Goal: Information Seeking & Learning: Learn about a topic

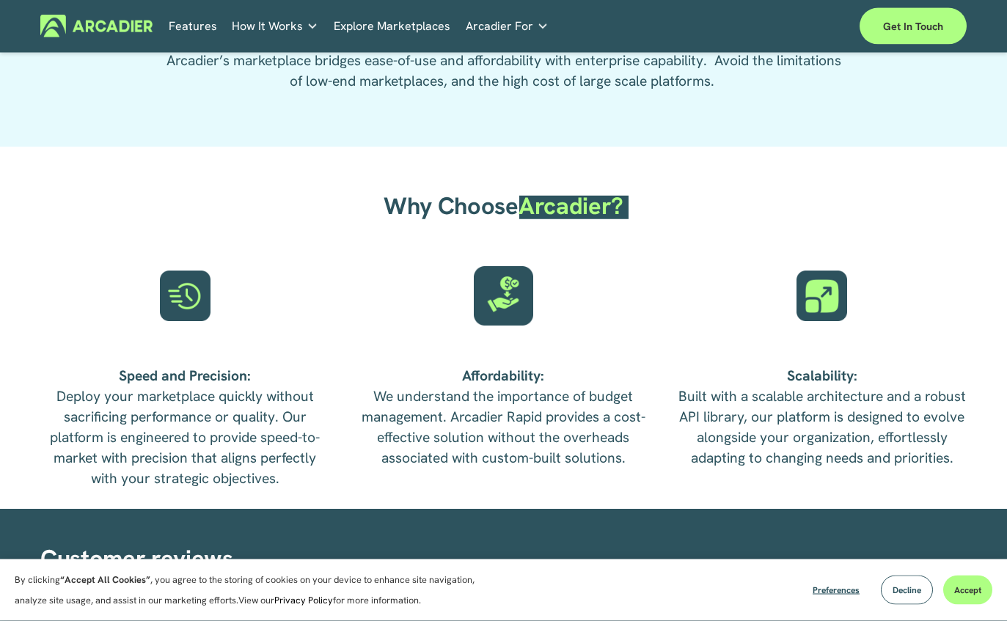
scroll to position [3145, 0]
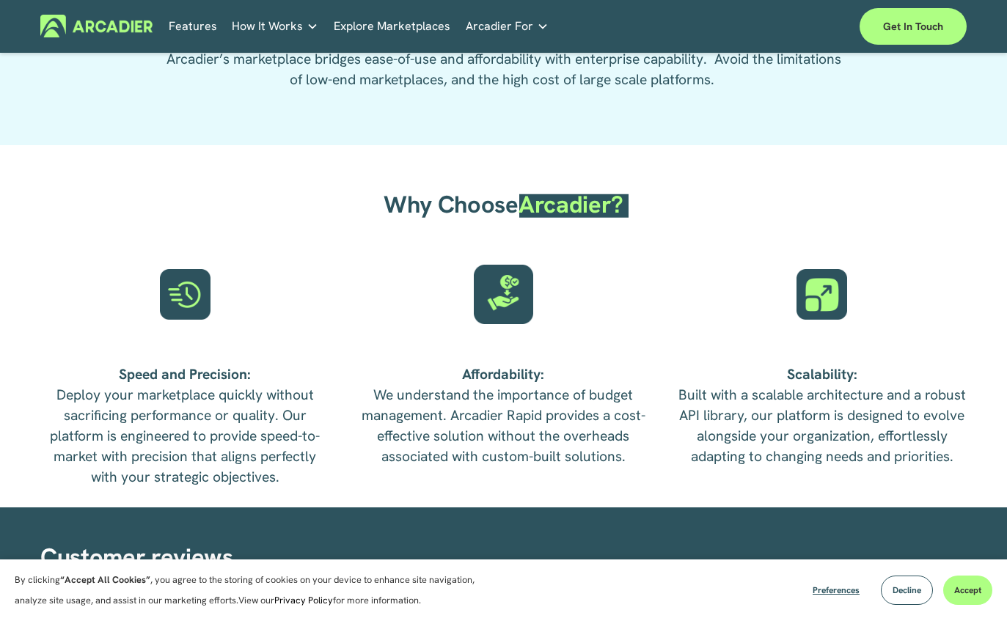
click at [995, 309] on div "Why Choose Arcadier? Speed and Precision: Deploy your marketplace quickly witho…" at bounding box center [503, 326] width 1007 height 362
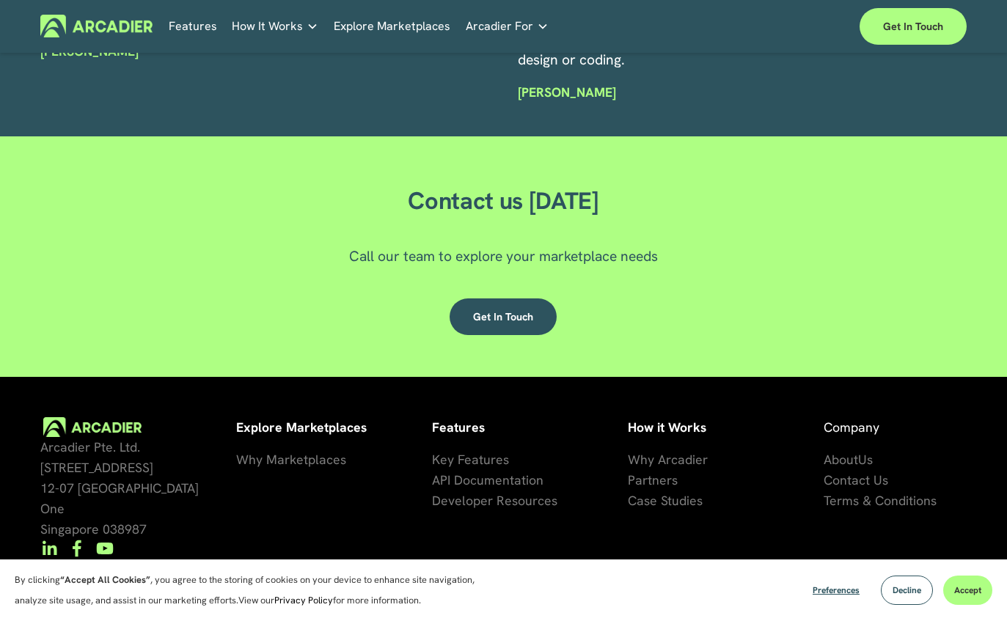
scroll to position [3816, 0]
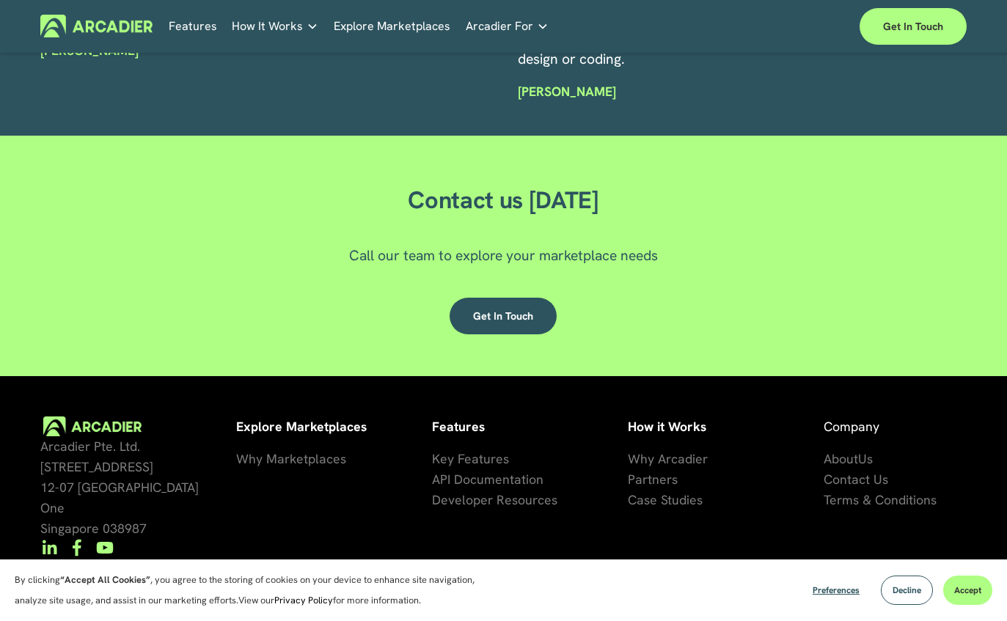
click at [276, 469] on link "Why Marketplaces" at bounding box center [291, 459] width 110 height 21
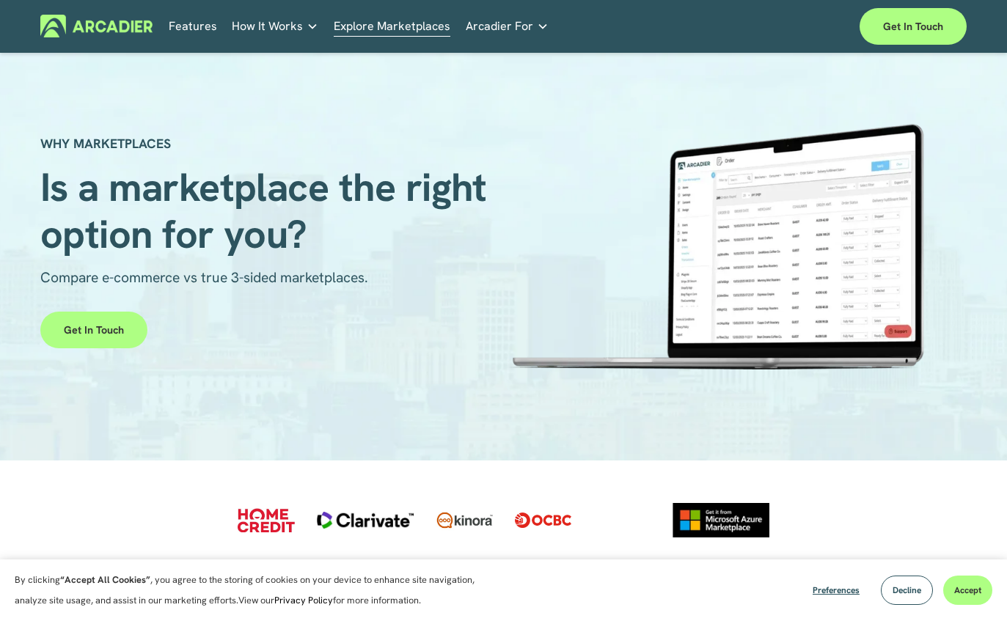
click at [200, 27] on link "Features" at bounding box center [193, 26] width 48 height 23
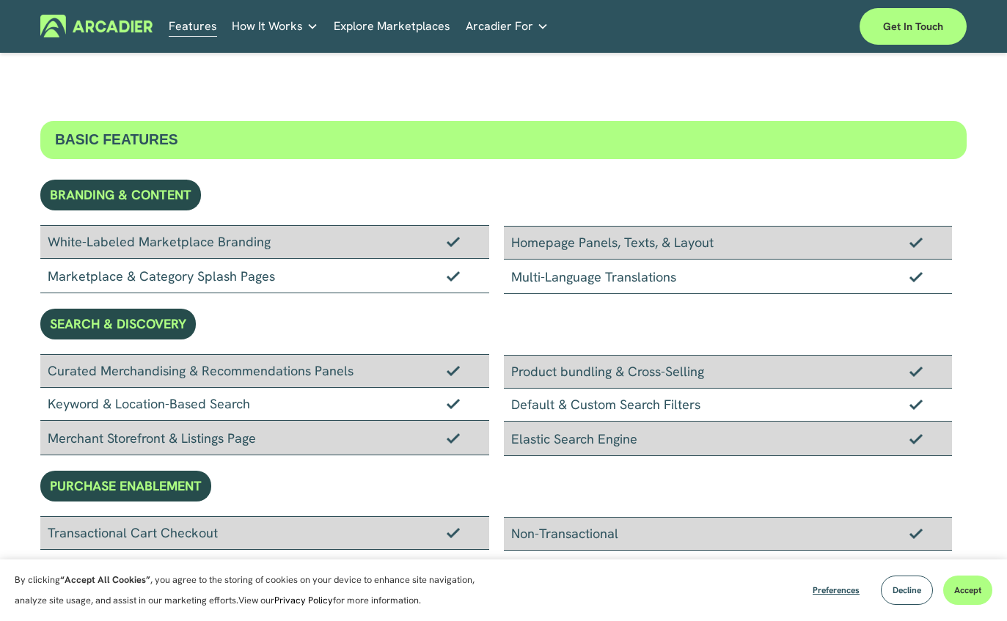
click at [0, 0] on div "Why Arcadier Partners About Us Contact Case Studies How It Works Why Arcadier P…" at bounding box center [0, 0] width 0 height 0
click at [277, 36] on span "How It Works" at bounding box center [267, 26] width 71 height 21
click at [282, 31] on span "How It Works" at bounding box center [267, 26] width 71 height 21
click at [282, 23] on span "How It Works" at bounding box center [267, 26] width 71 height 21
click at [196, 26] on link "Features" at bounding box center [193, 26] width 48 height 23
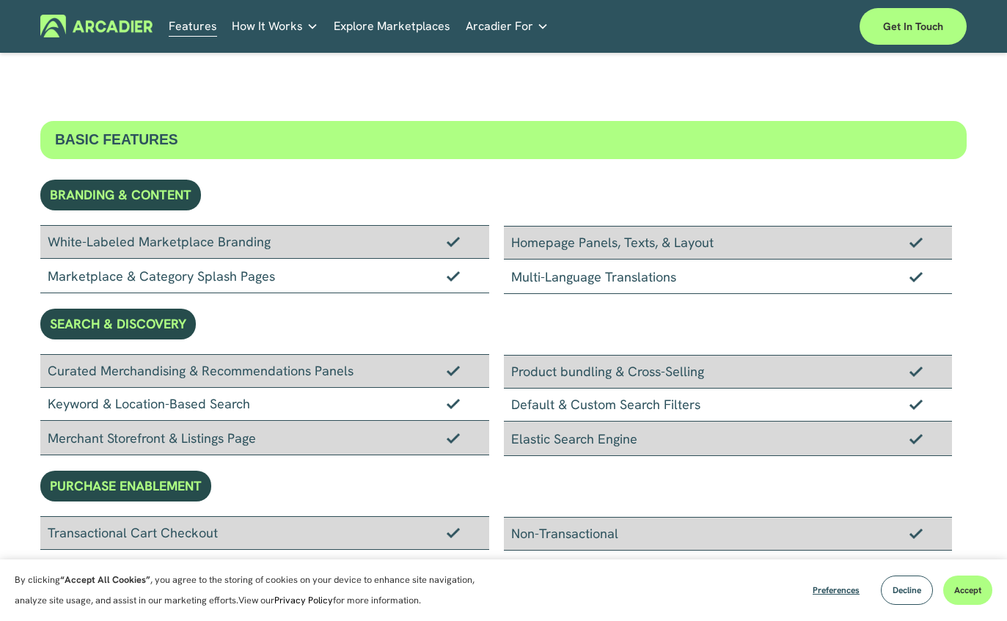
click at [392, 19] on link "Explore Marketplaces" at bounding box center [392, 26] width 117 height 23
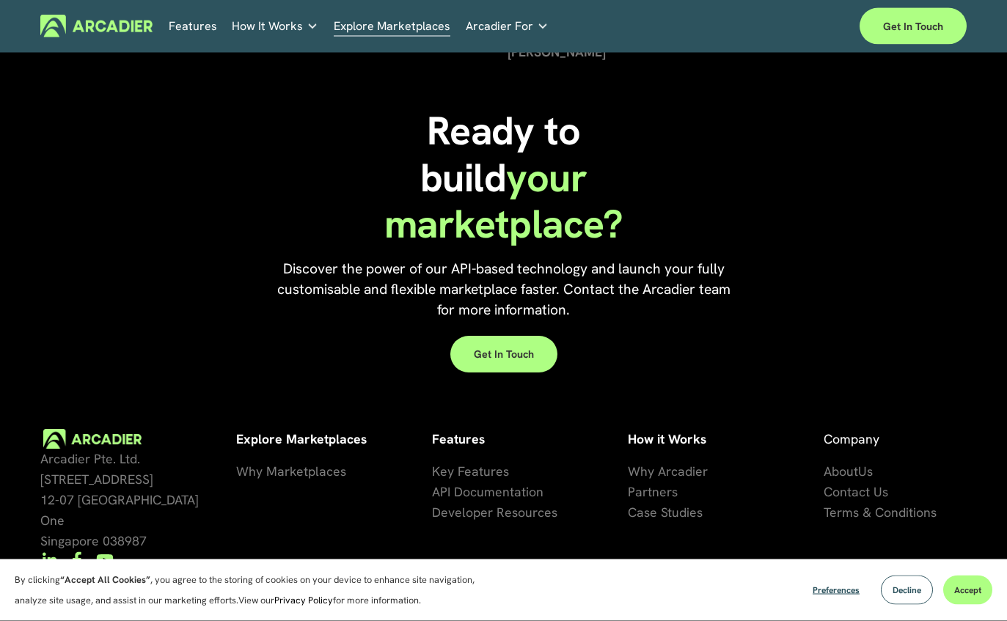
scroll to position [2953, 0]
